Goal: Find specific page/section: Find specific page/section

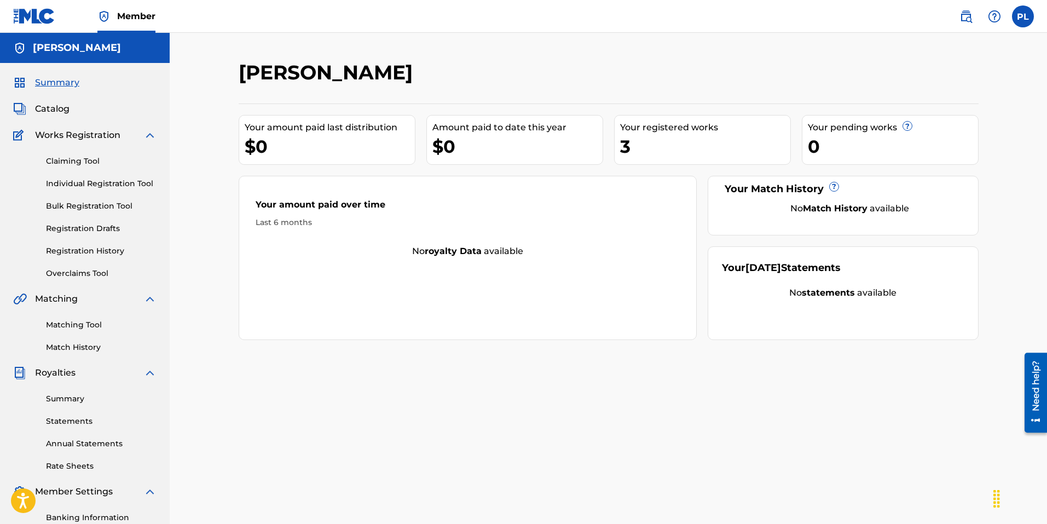
click at [48, 108] on span "Catalog" at bounding box center [52, 108] width 34 height 13
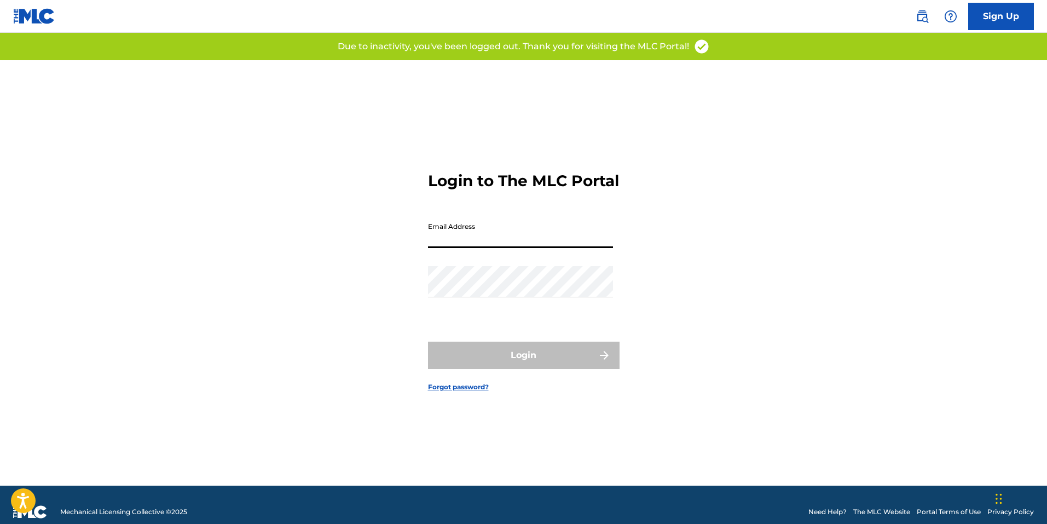
click at [485, 236] on input "Email Address" at bounding box center [520, 232] width 185 height 31
type input "[EMAIL_ADDRESS][DOMAIN_NAME]"
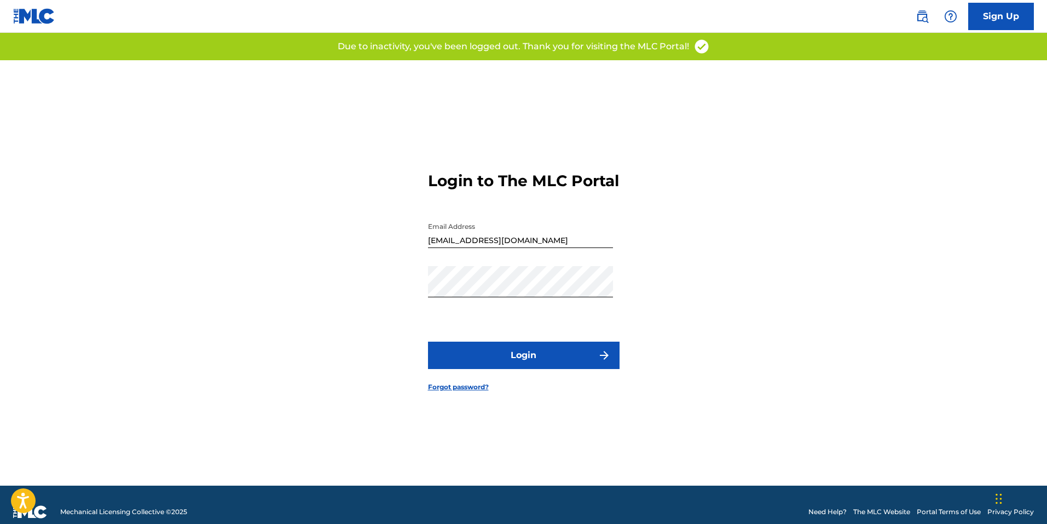
click at [510, 365] on button "Login" at bounding box center [524, 355] width 192 height 27
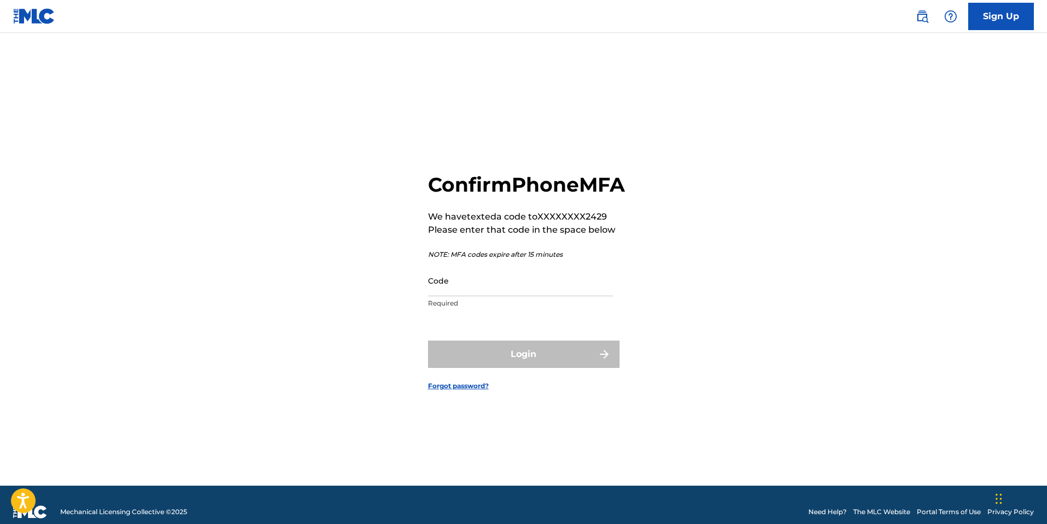
click at [474, 293] on input "Code" at bounding box center [520, 280] width 185 height 31
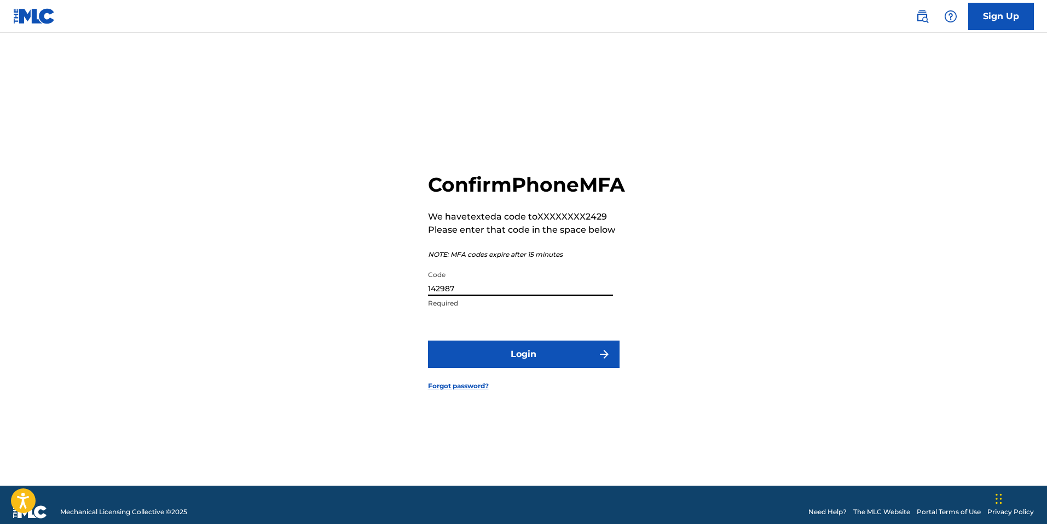
type input "142987"
click at [428, 341] on button "Login" at bounding box center [524, 354] width 192 height 27
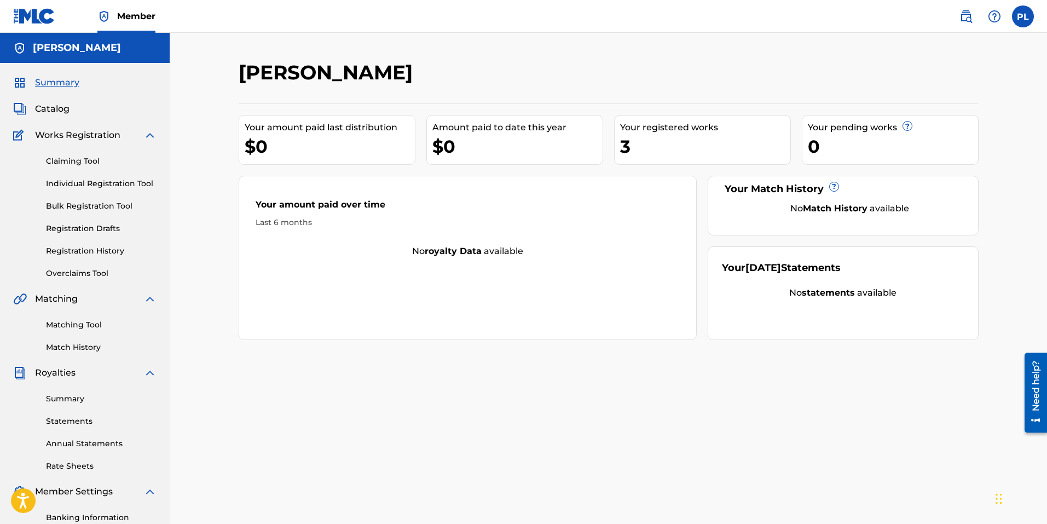
click at [48, 106] on span "Catalog" at bounding box center [52, 108] width 34 height 13
